Goal: Task Accomplishment & Management: Complete application form

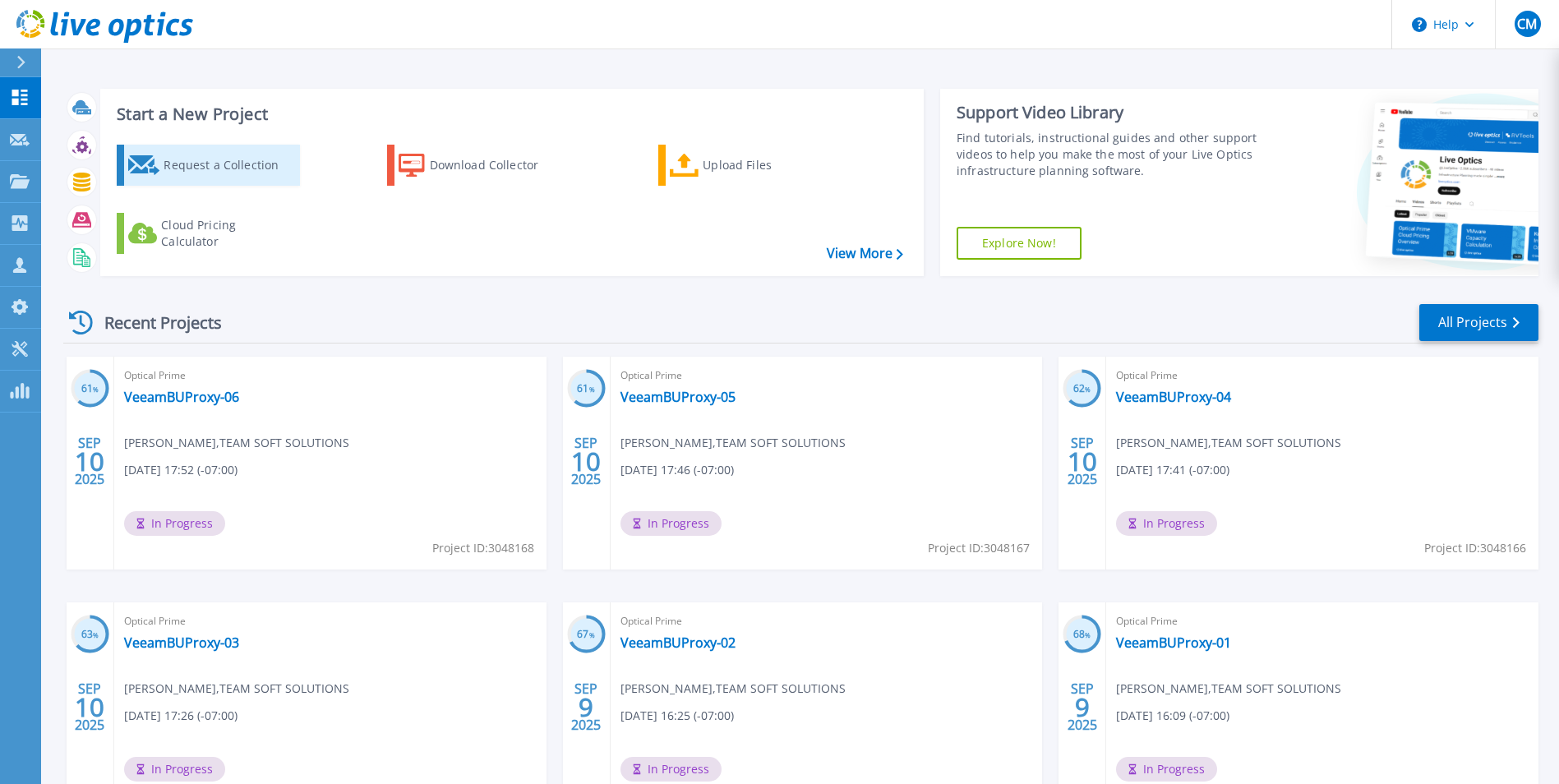
click at [180, 165] on div "Request a Collection" at bounding box center [229, 165] width 132 height 32
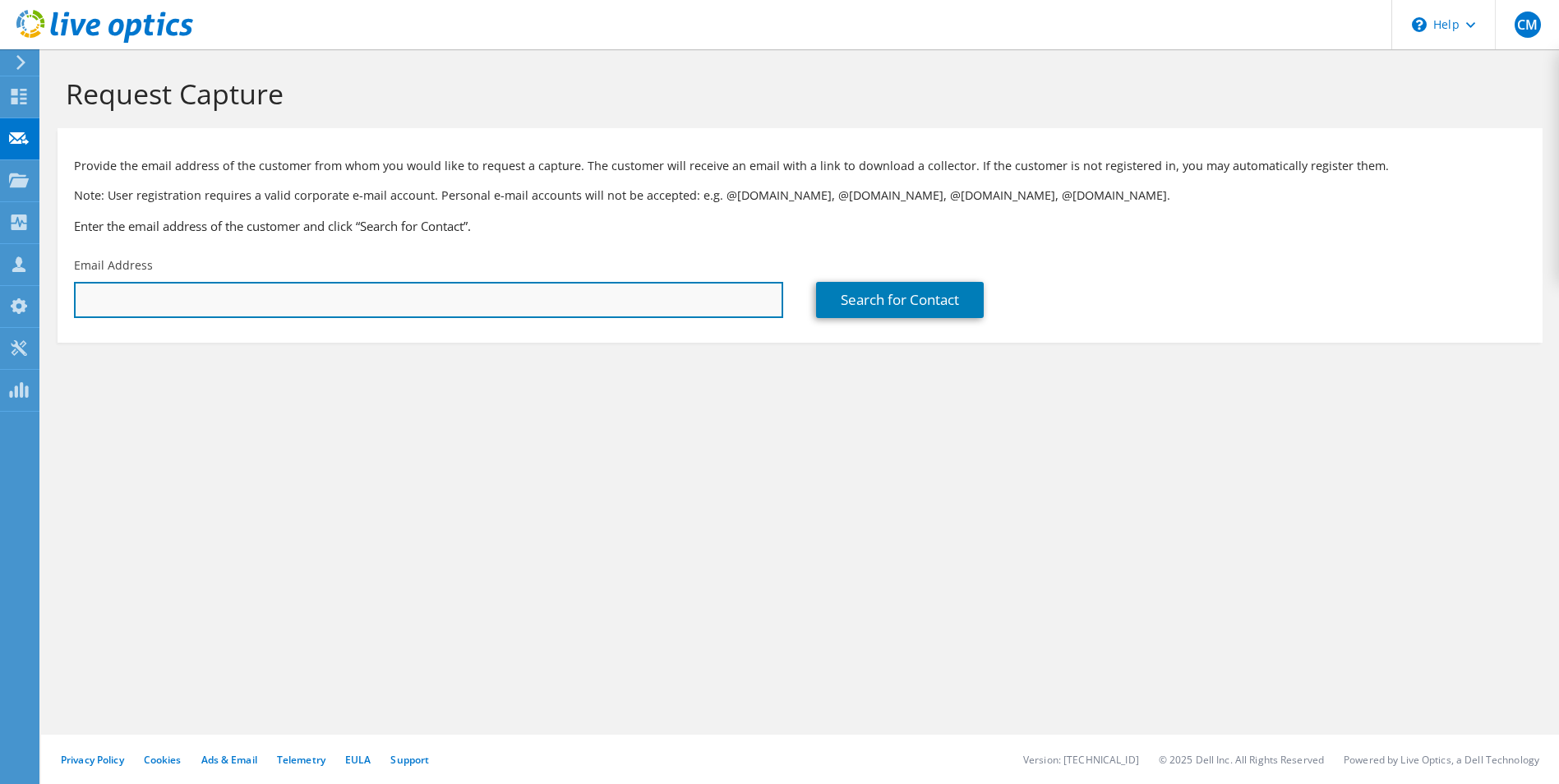
click at [173, 309] on input "text" at bounding box center [429, 300] width 709 height 36
click at [240, 307] on input "text" at bounding box center [429, 300] width 709 height 36
paste input "dan.bates@ifit.com"
type input "dan.bates@ifit.com"
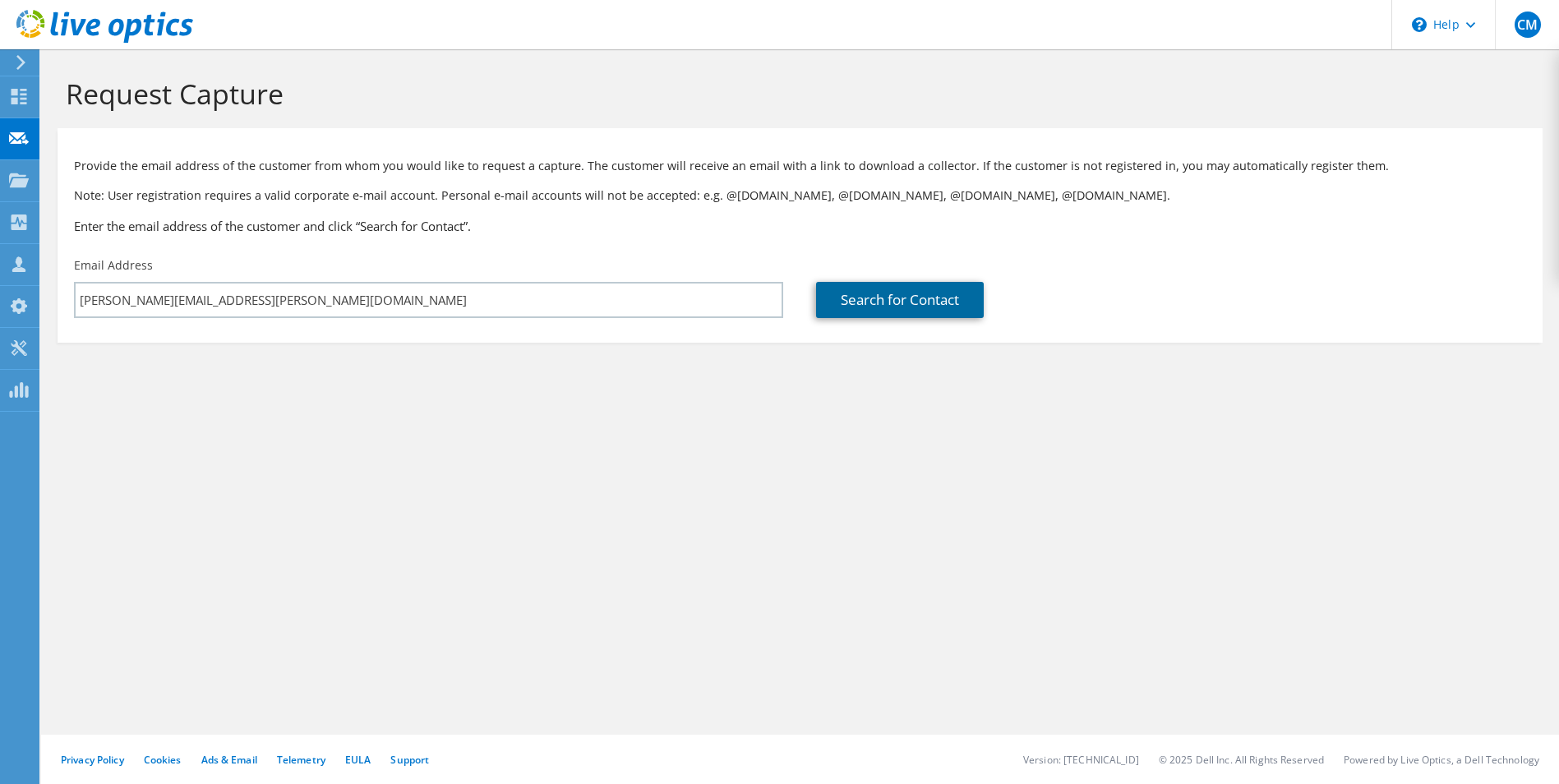
click at [960, 295] on link "Search for Contact" at bounding box center [899, 300] width 168 height 36
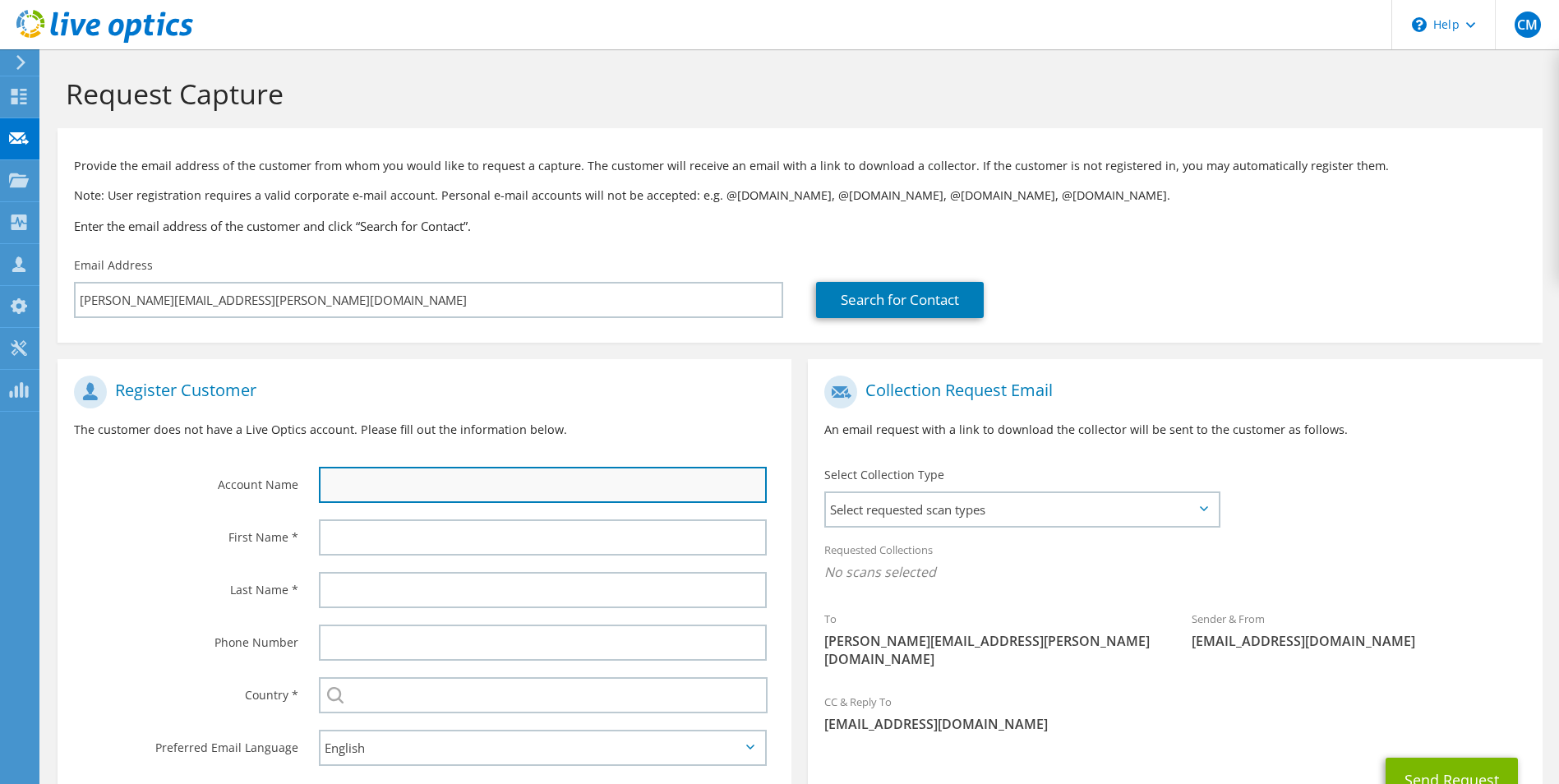
click at [474, 489] on input "text" at bounding box center [542, 484] width 448 height 36
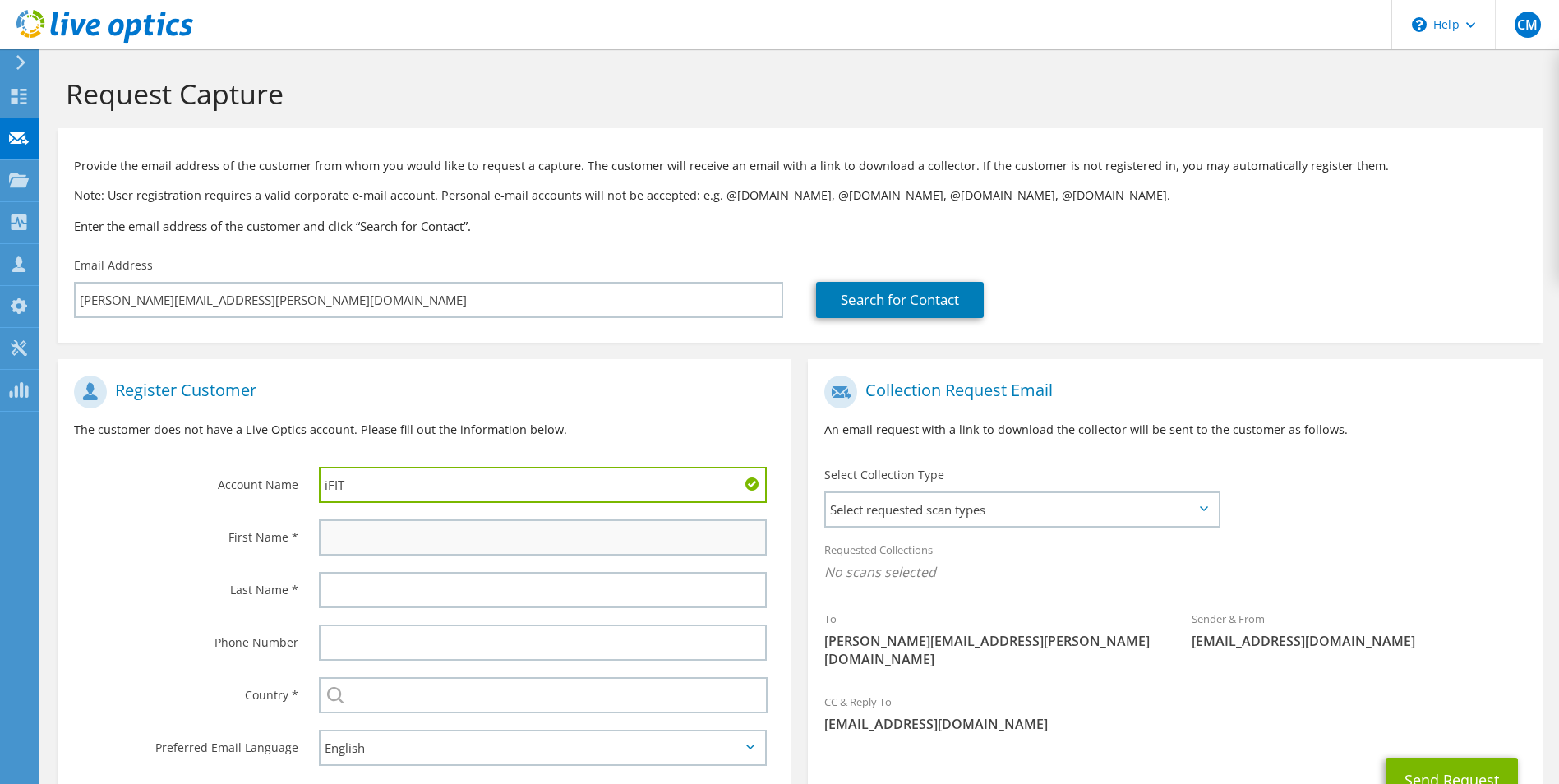
type input "iFIT"
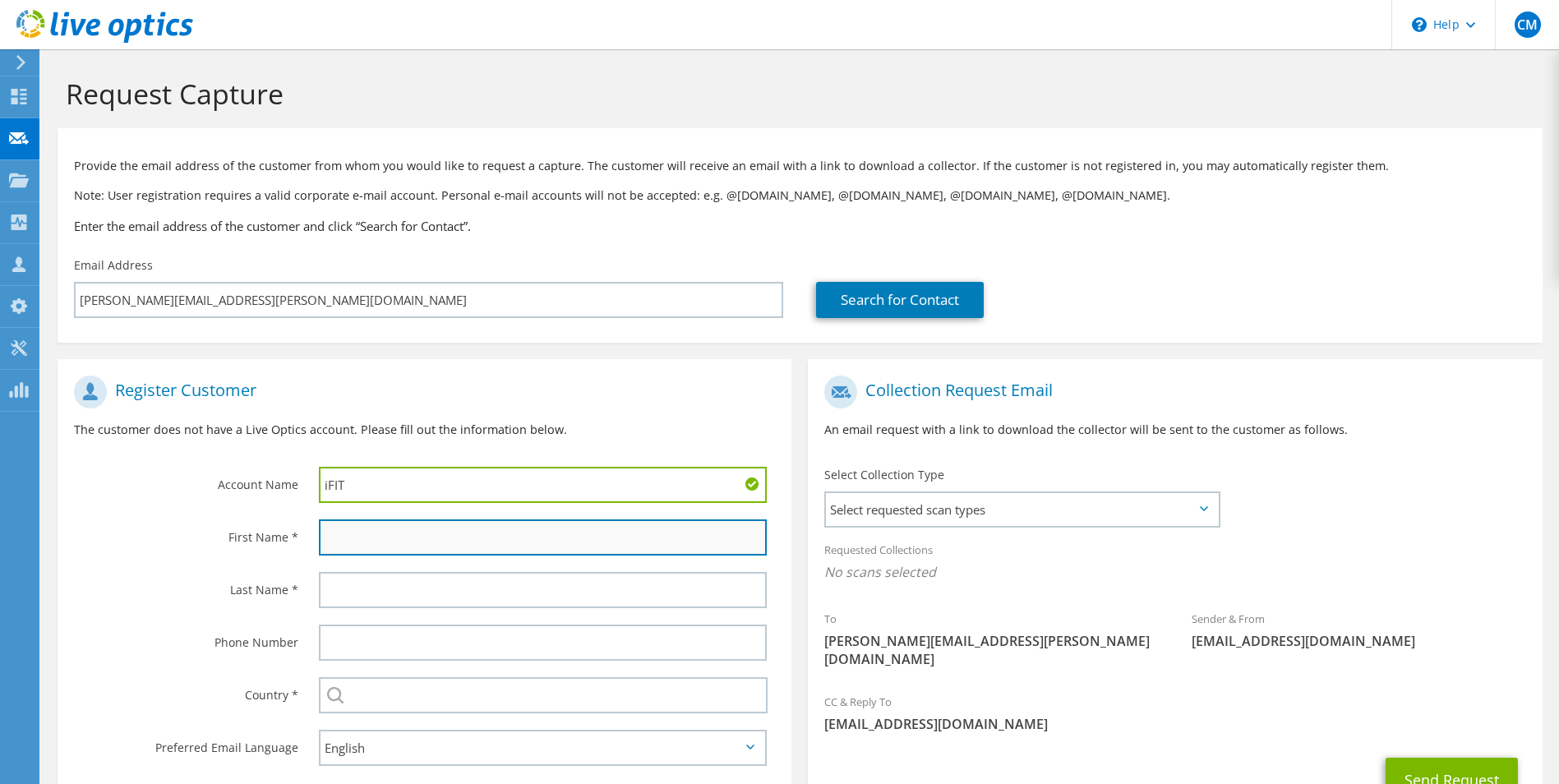
click at [389, 542] on input "text" at bounding box center [542, 538] width 448 height 36
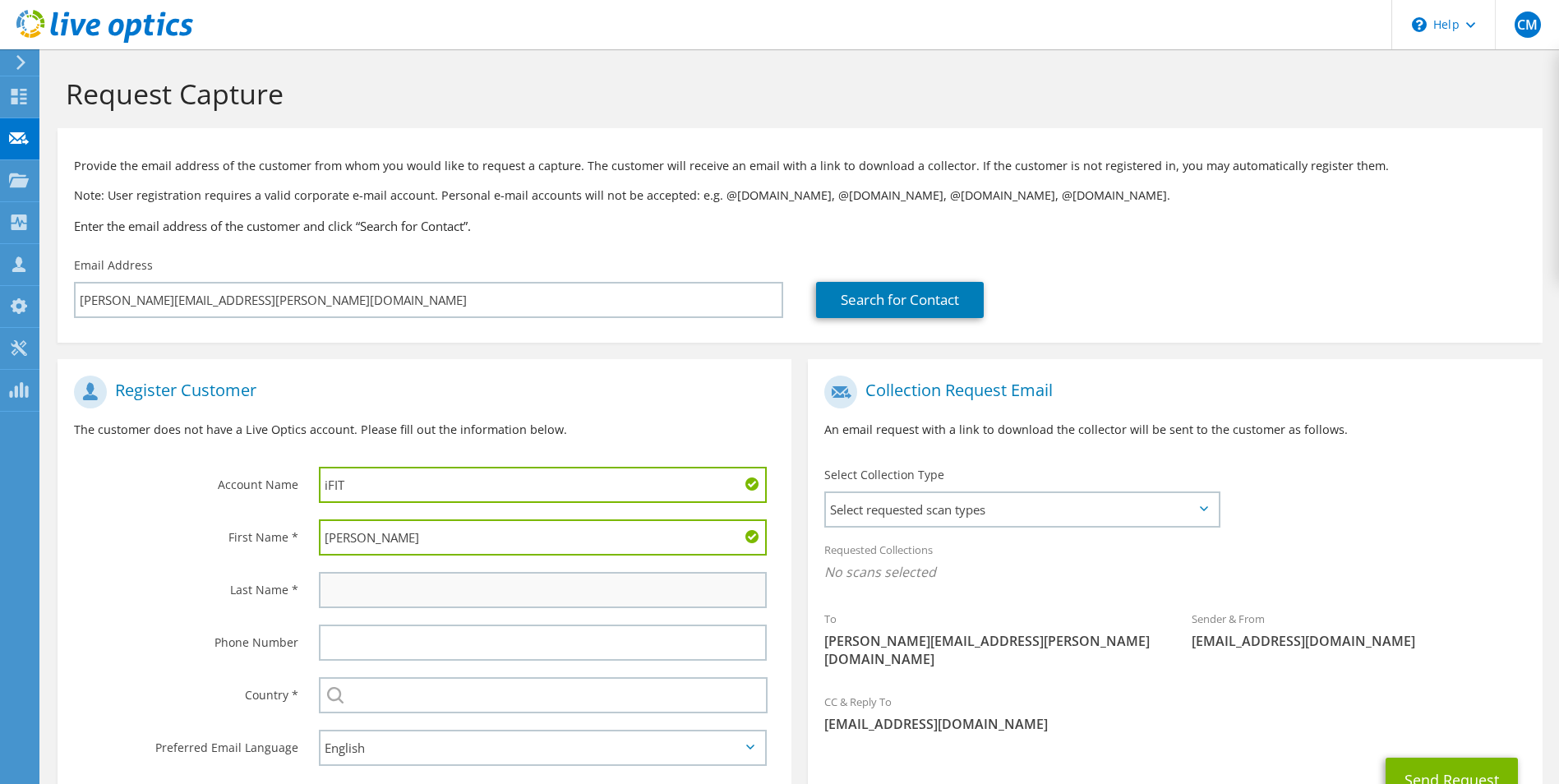
type input "Dan"
click at [345, 586] on input "text" at bounding box center [542, 590] width 448 height 36
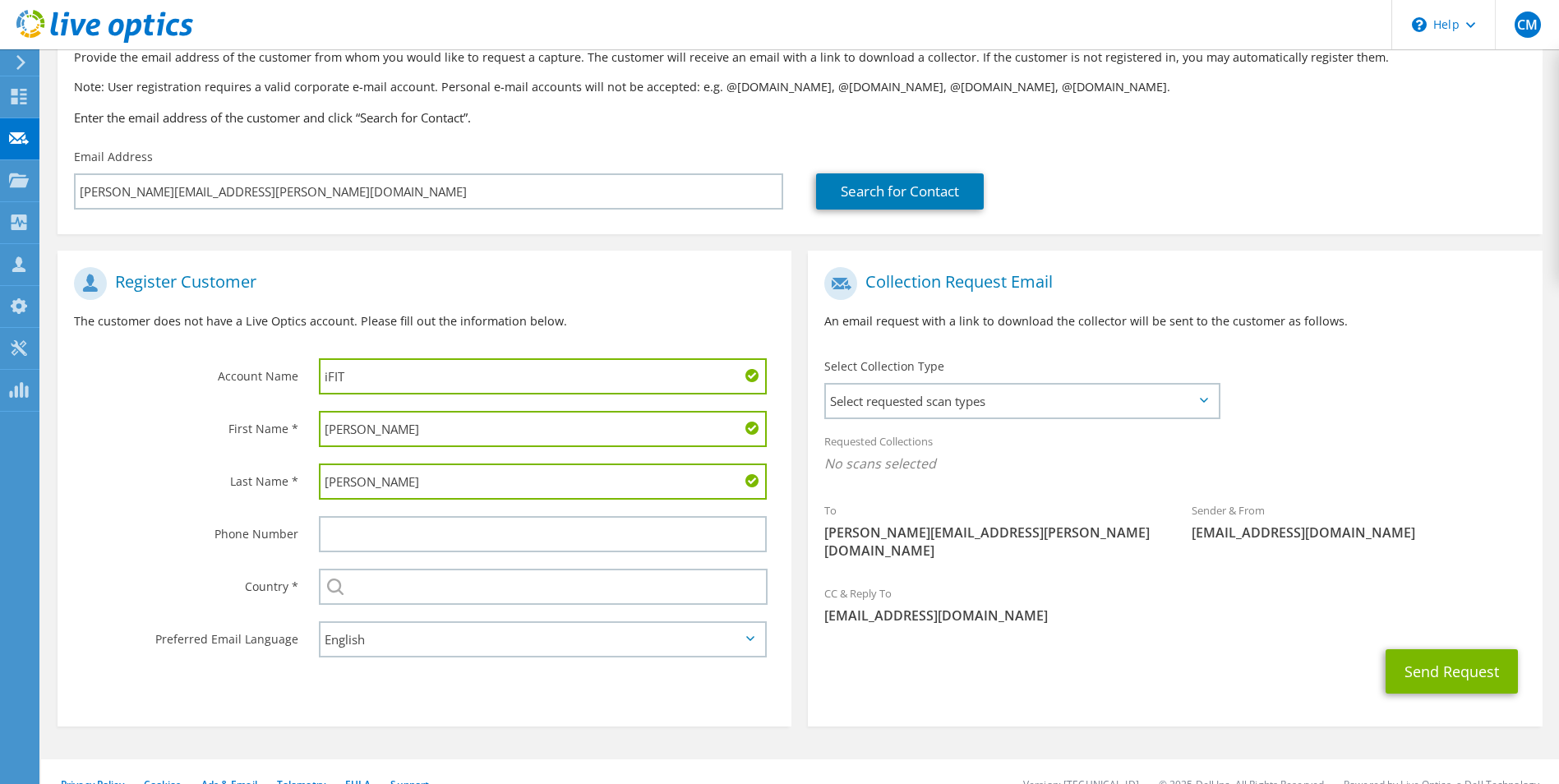
scroll to position [115, 0]
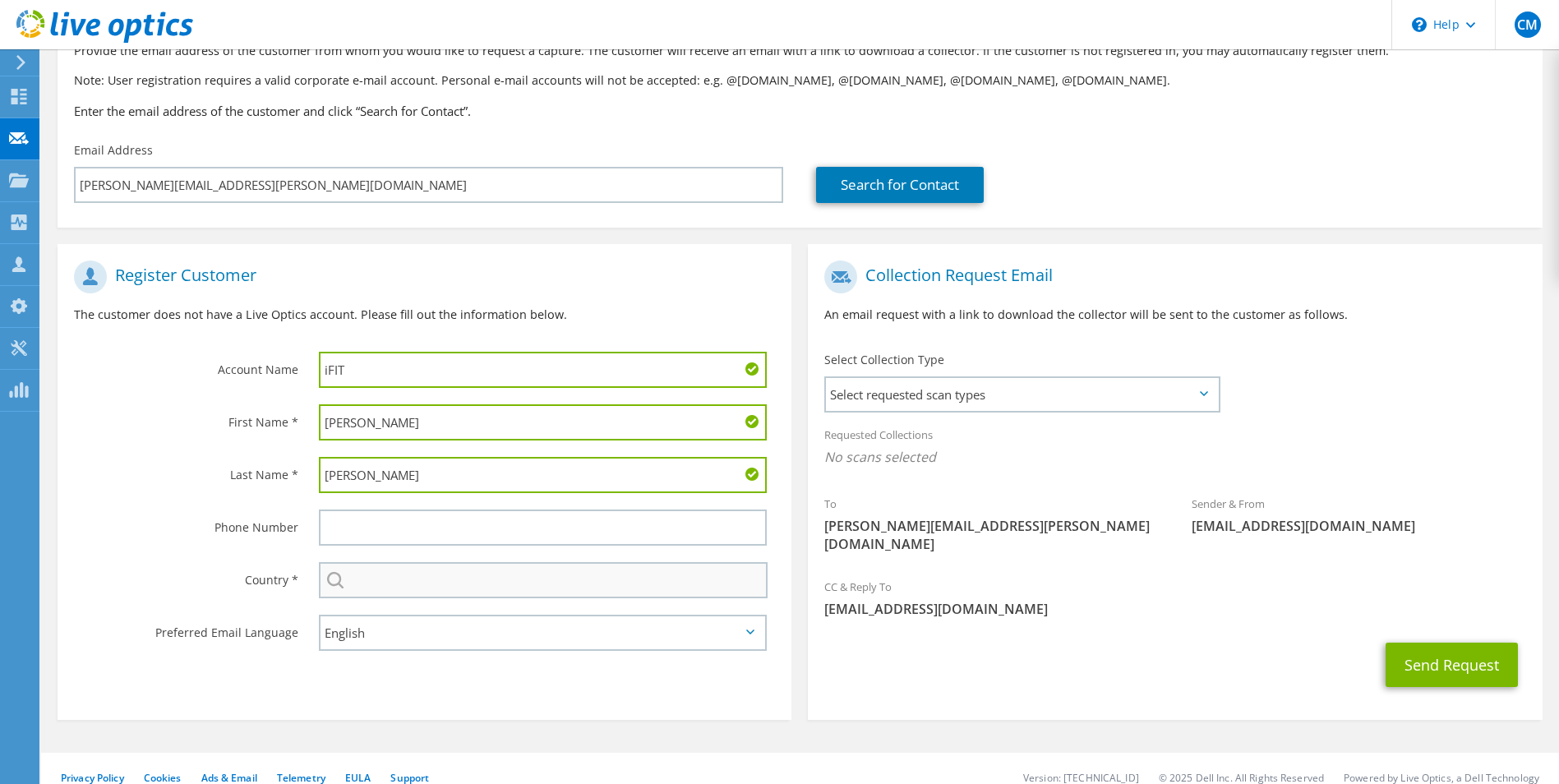
type input "Bates"
click at [364, 584] on input "text" at bounding box center [543, 580] width 449 height 36
type input "[GEOGRAPHIC_DATA]"
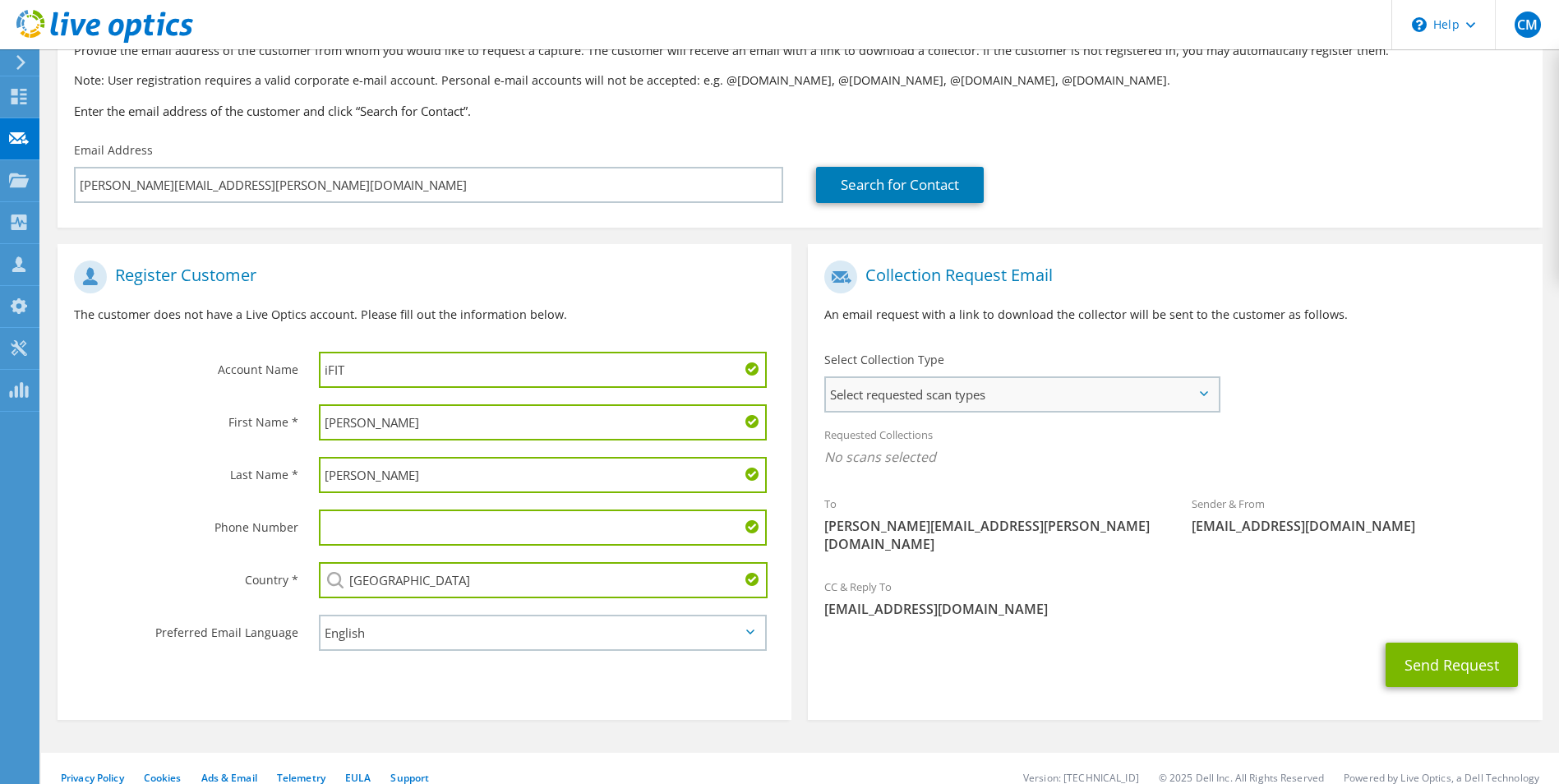
click at [1008, 403] on span "Select requested scan types" at bounding box center [1020, 394] width 391 height 32
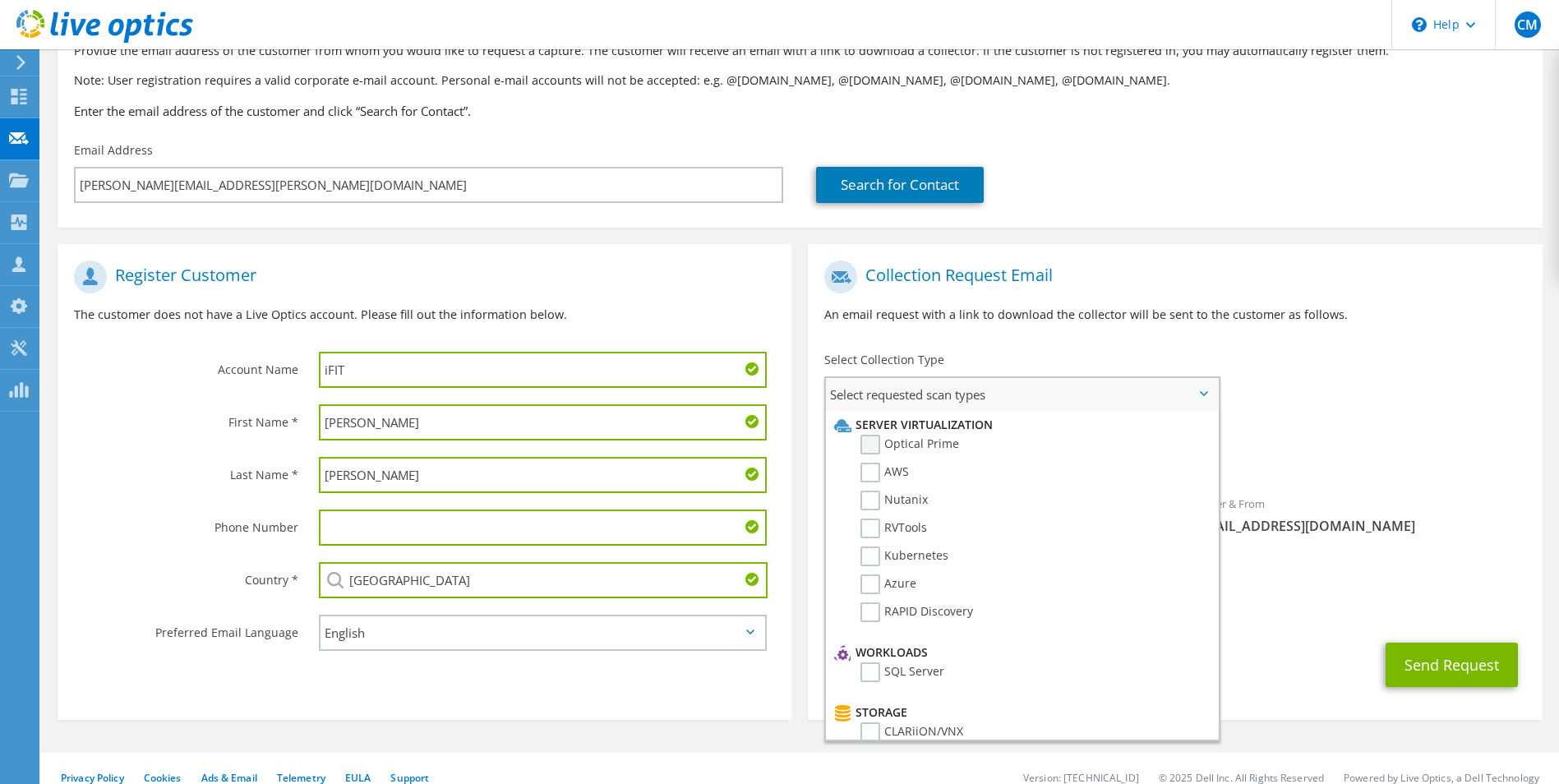
click at [878, 447] on label "Optical Prime" at bounding box center [909, 445] width 98 height 20
click at [0, 0] on input "Optical Prime" at bounding box center [0, 0] width 0 height 0
click at [1476, 654] on button "Send Request" at bounding box center [1451, 669] width 133 height 44
